Goal: Find specific page/section: Find specific page/section

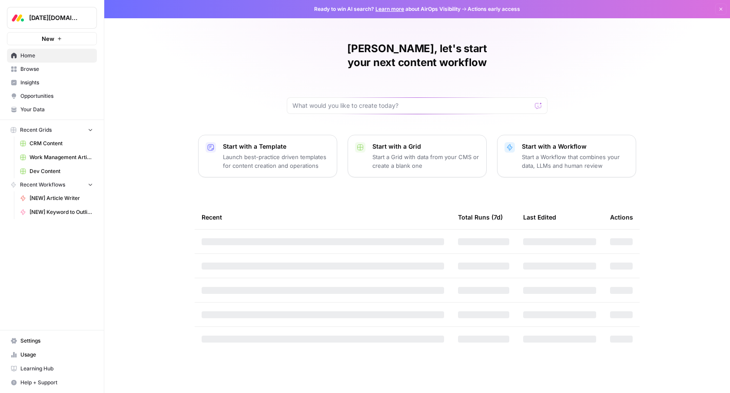
click at [52, 72] on span "Browse" at bounding box center [56, 69] width 73 height 8
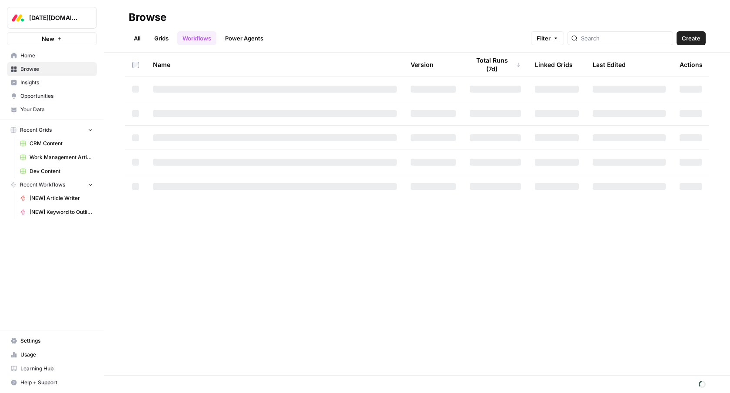
click at [47, 82] on span "Insights" at bounding box center [56, 83] width 73 height 8
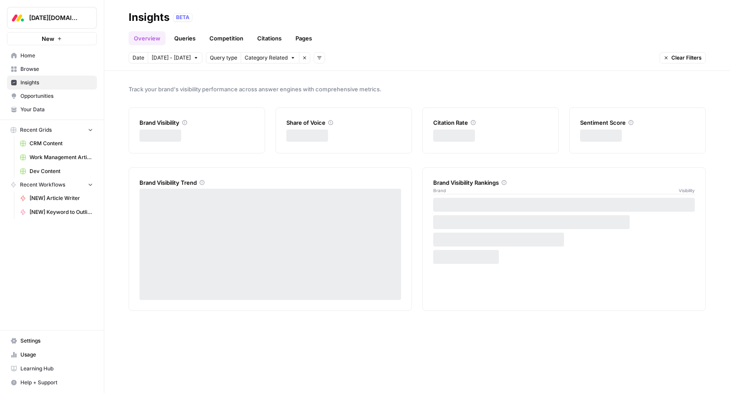
click at [310, 33] on link "Pages" at bounding box center [303, 38] width 27 height 14
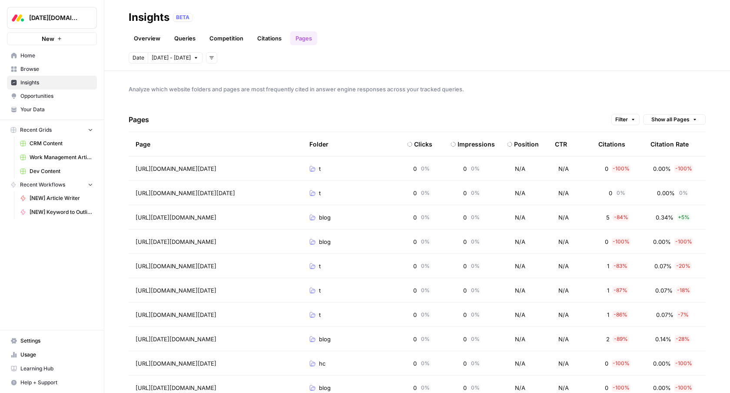
scroll to position [0, 49]
